Goal: Check status: Check status

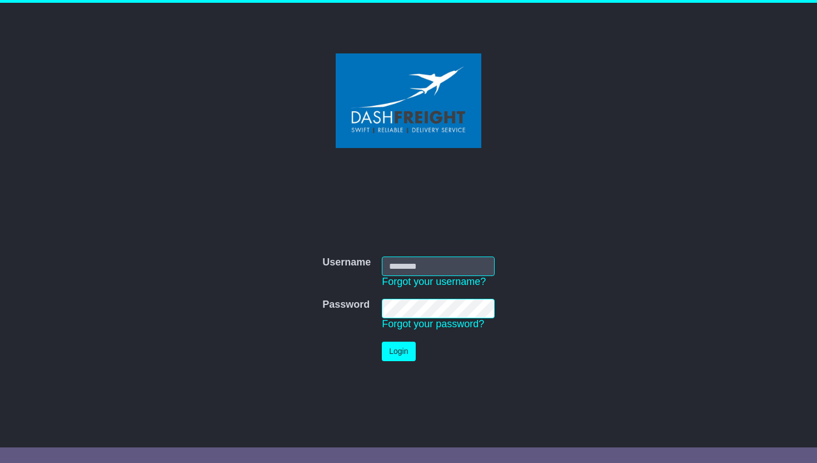
type input "**********"
click at [398, 352] on button "Login" at bounding box center [398, 350] width 33 height 19
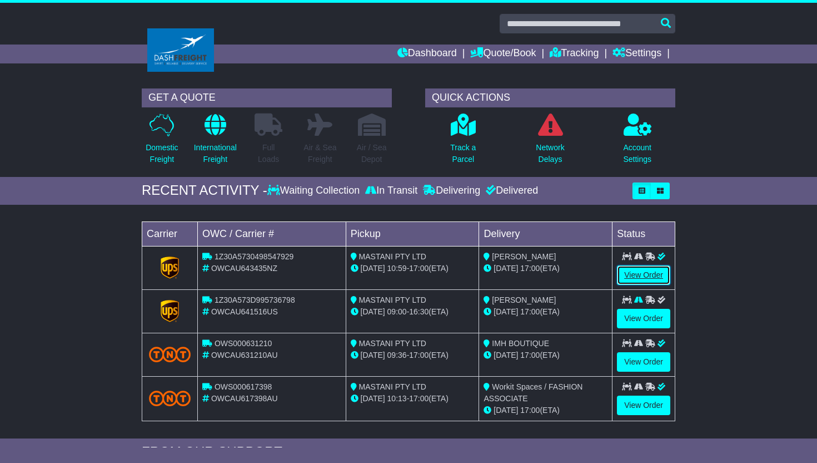
click at [643, 274] on link "View Order" at bounding box center [643, 274] width 53 height 19
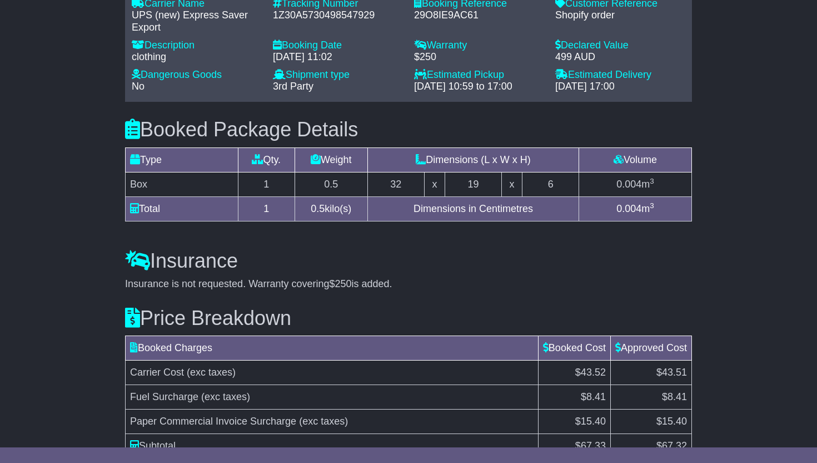
scroll to position [684, 0]
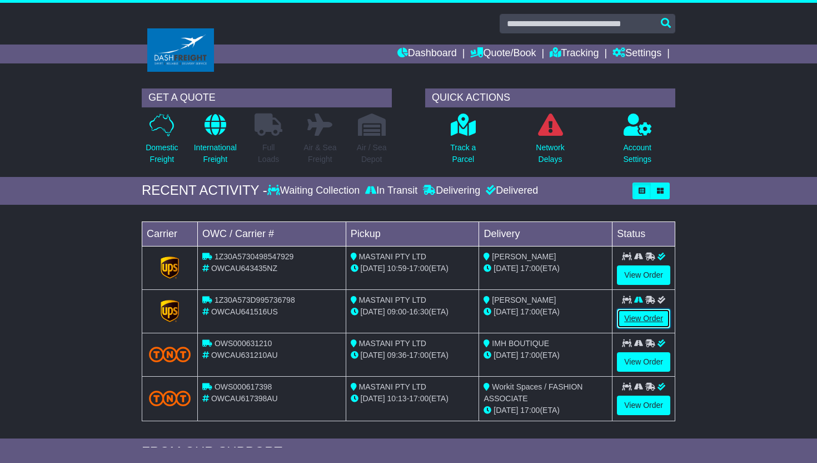
click at [641, 321] on link "View Order" at bounding box center [643, 318] width 53 height 19
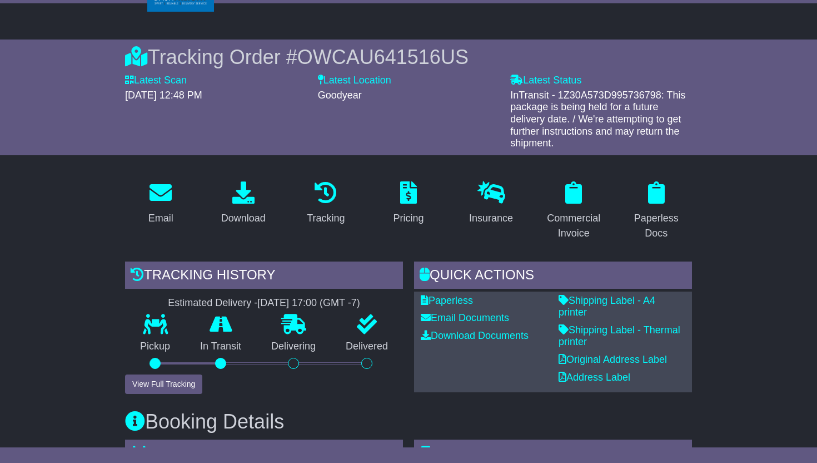
scroll to position [58, 0]
